Goal: Task Accomplishment & Management: Use online tool/utility

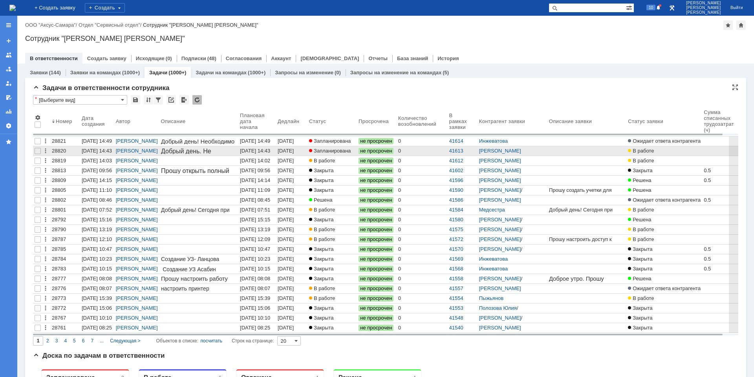
click at [286, 150] on div "[DATE] 14:43" at bounding box center [287, 154] width 18 height 12
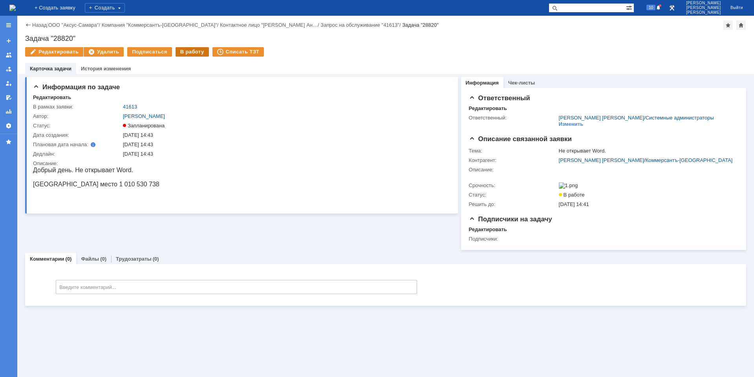
click at [182, 52] on div "В работу" at bounding box center [192, 51] width 33 height 9
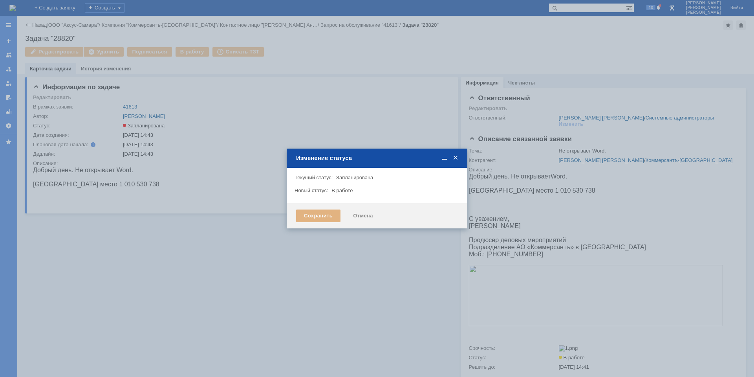
click at [311, 219] on div "Сохранить" at bounding box center [318, 215] width 44 height 13
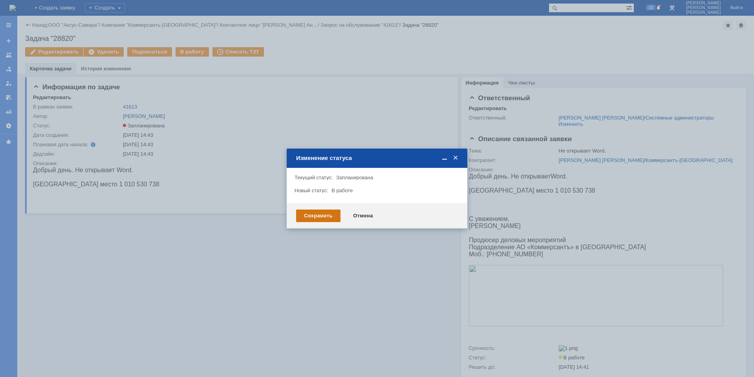
click at [310, 210] on div "Сохранить" at bounding box center [318, 215] width 44 height 13
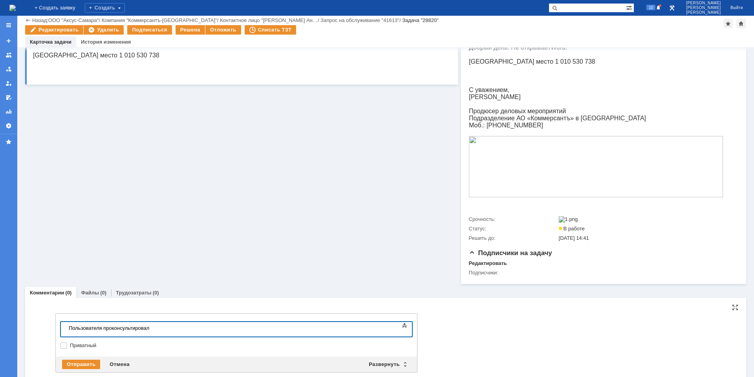
scroll to position [119, 0]
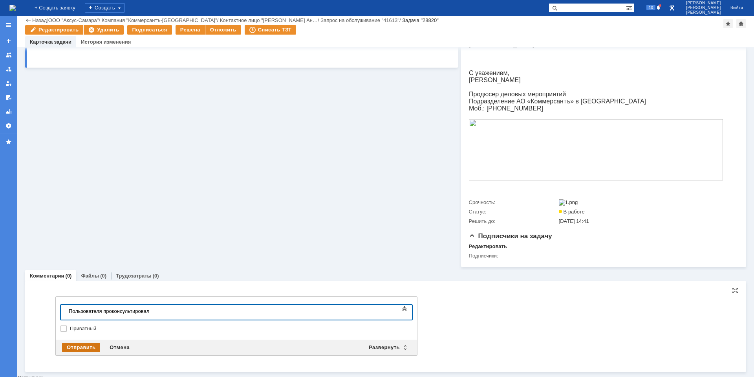
click at [85, 349] on div "Отправить" at bounding box center [81, 347] width 38 height 9
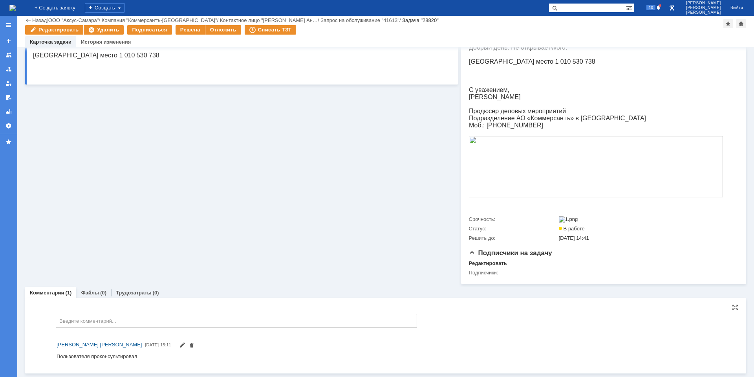
scroll to position [105, 0]
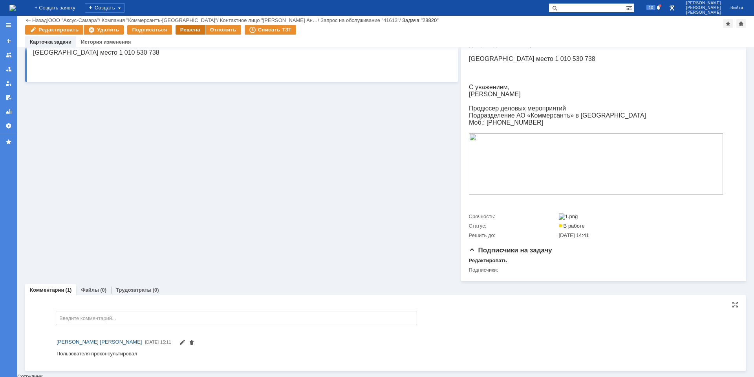
click at [185, 31] on div "Решена" at bounding box center [190, 29] width 29 height 9
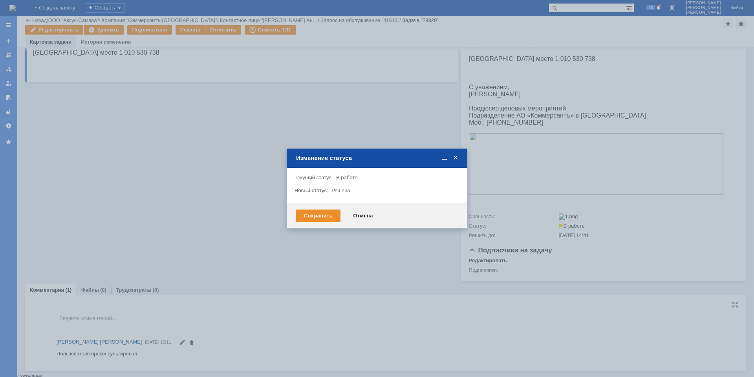
click at [323, 203] on div "Внимание! Текущий статус: В работе В работе Новый статус: Решена Решена" at bounding box center [377, 185] width 181 height 35
click at [322, 220] on div "Сохранить" at bounding box center [318, 215] width 44 height 13
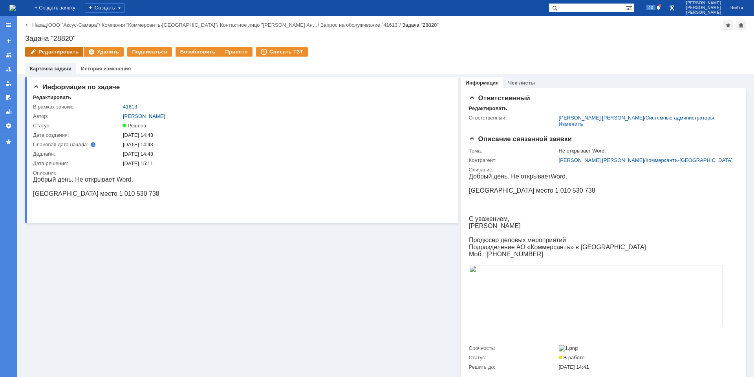
scroll to position [0, 0]
click at [39, 24] on link "Назад" at bounding box center [39, 25] width 15 height 6
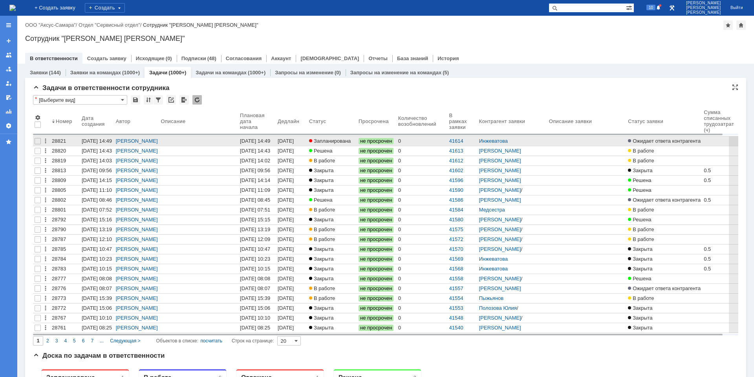
click at [334, 139] on span "Запланирована" at bounding box center [330, 141] width 42 height 6
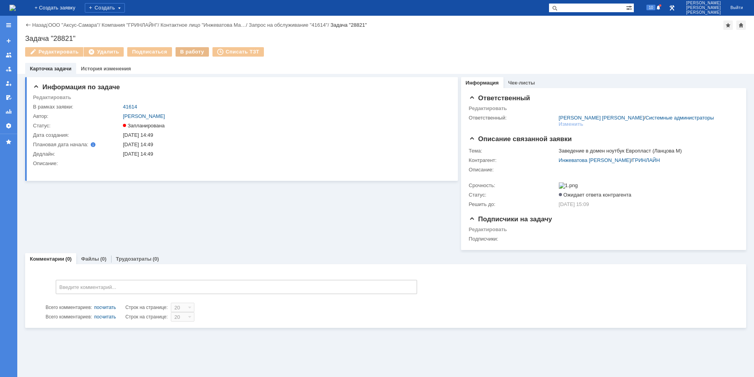
click at [188, 54] on div "В работу" at bounding box center [192, 51] width 33 height 9
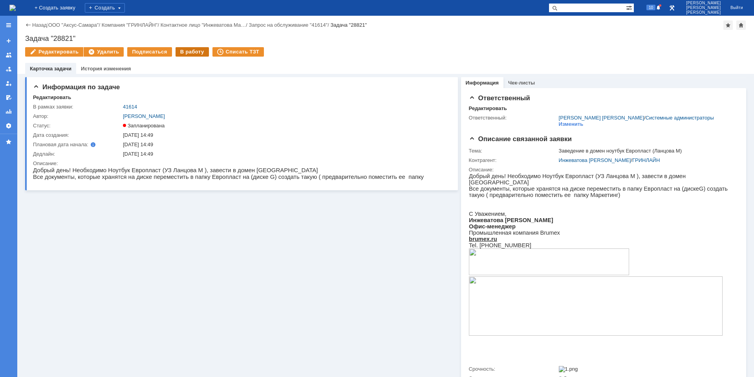
click at [188, 54] on div "В работу" at bounding box center [192, 51] width 33 height 9
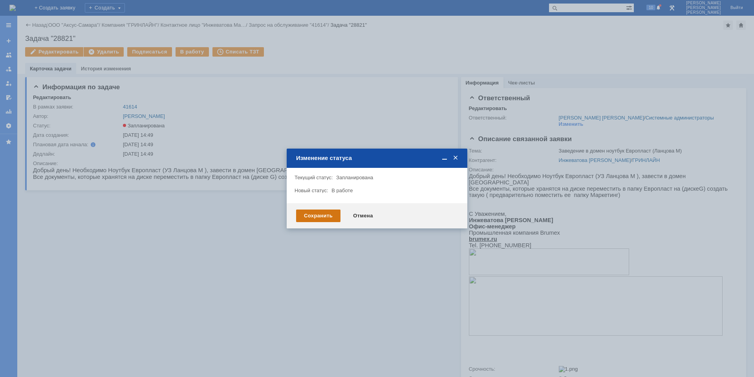
click at [321, 221] on div "Сохранить" at bounding box center [318, 215] width 44 height 13
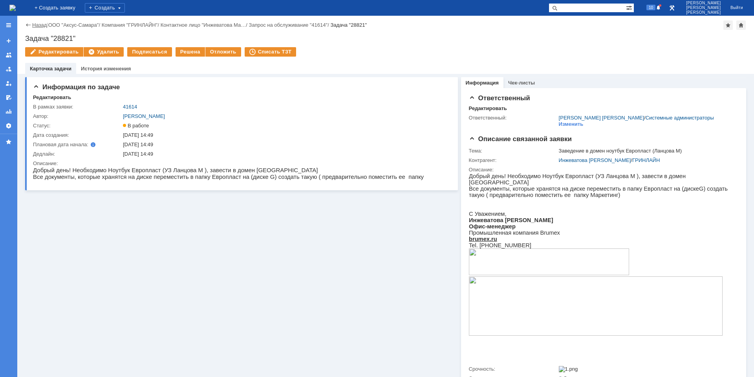
click at [45, 24] on link "Назад" at bounding box center [39, 25] width 15 height 6
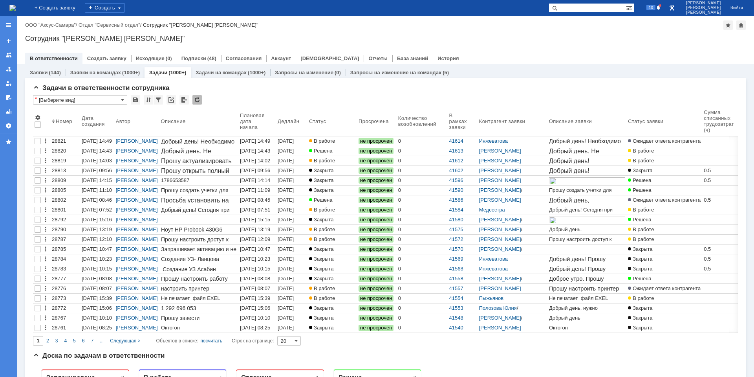
click at [607, 8] on input "text" at bounding box center [587, 7] width 77 height 9
type input "Краснеева"
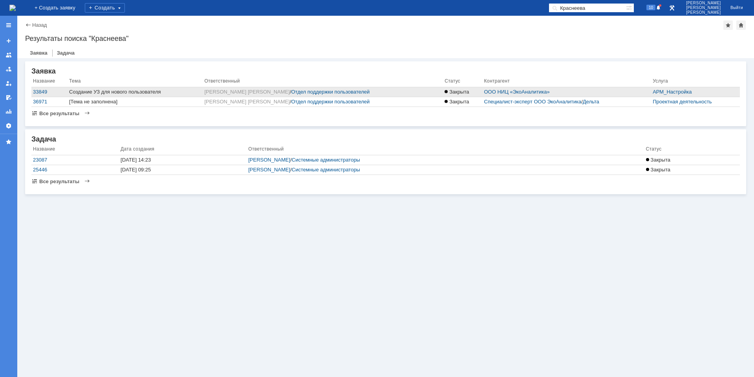
click at [161, 91] on div "Создание УЗ для нового пользователя" at bounding box center [135, 92] width 132 height 6
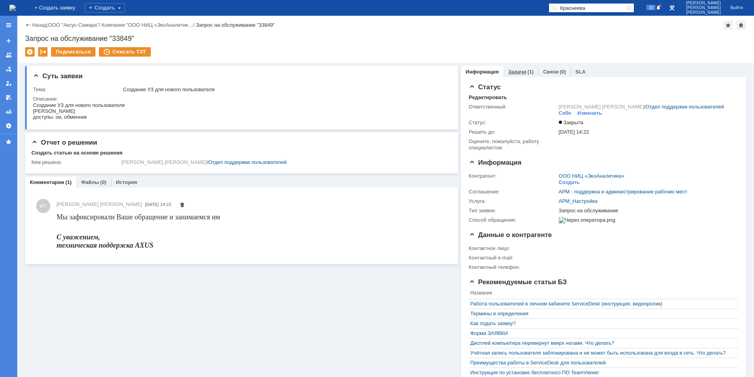
click at [508, 70] on link "Задачи" at bounding box center [517, 72] width 18 height 6
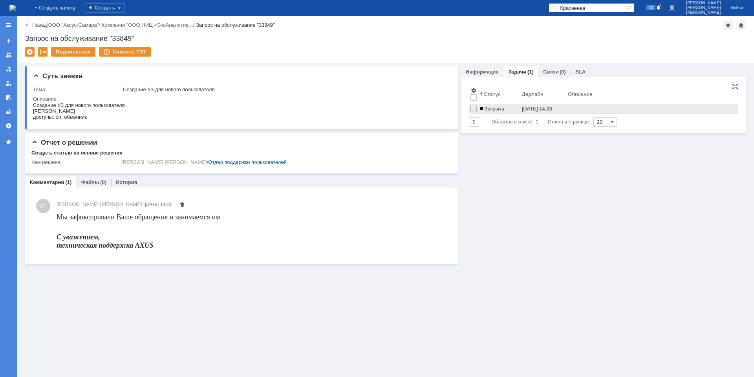
click at [496, 108] on span "Закрыта" at bounding box center [492, 109] width 24 height 6
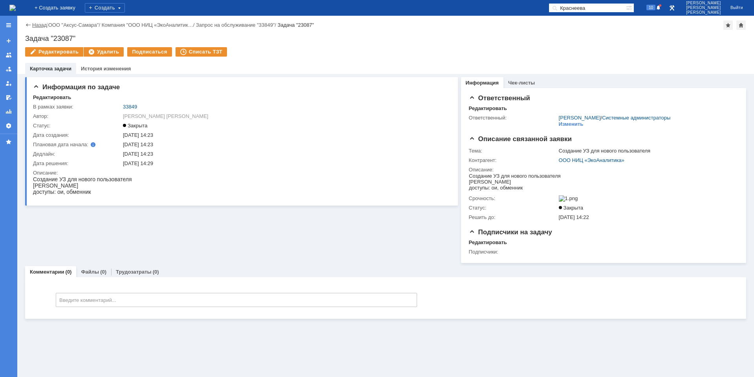
click at [40, 24] on link "Назад" at bounding box center [39, 25] width 15 height 6
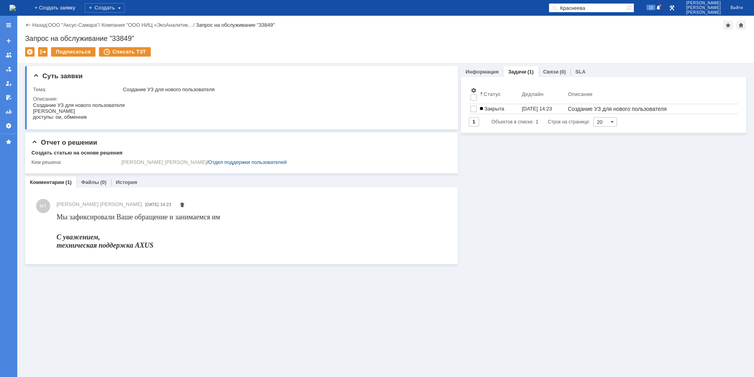
click at [16, 8] on img at bounding box center [12, 8] width 6 height 6
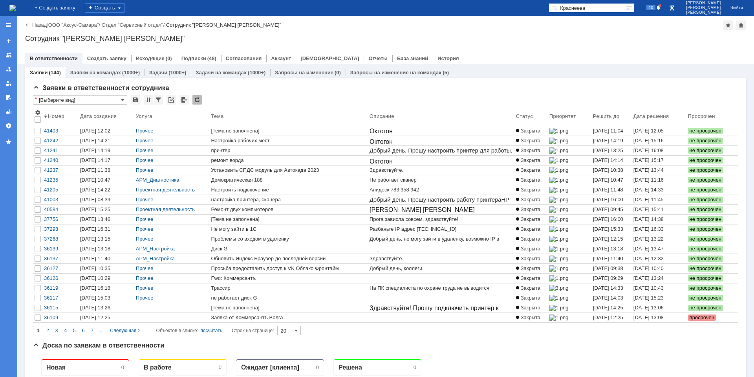
click at [169, 73] on div "(1000+)" at bounding box center [178, 73] width 18 height 6
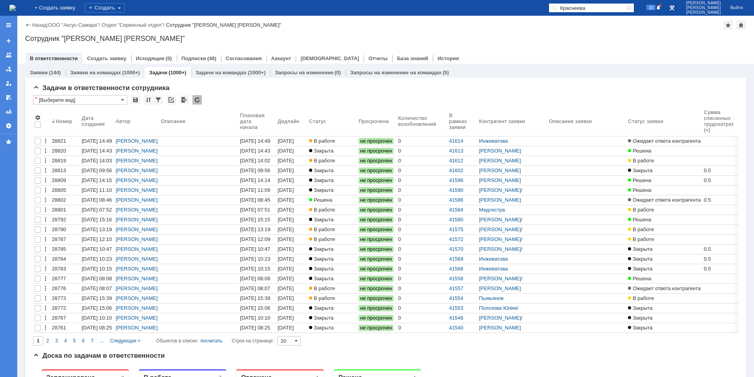
drag, startPoint x: 608, startPoint y: 7, endPoint x: 554, endPoint y: 7, distance: 54.2
click at [554, 7] on div "На домашнюю + Создать заявку Создать Краснеева 10 [PERSON_NAME] [PERSON_NAME]" at bounding box center [377, 8] width 754 height 16
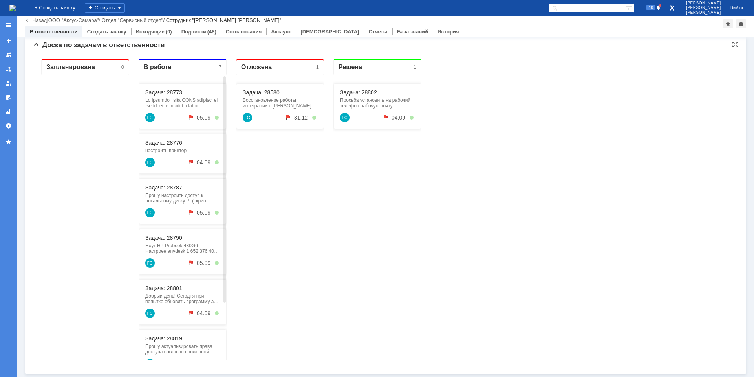
click at [174, 286] on link "Задача: 28801" at bounding box center [163, 288] width 37 height 6
